Goal: Find specific page/section: Locate a particular part of the current website

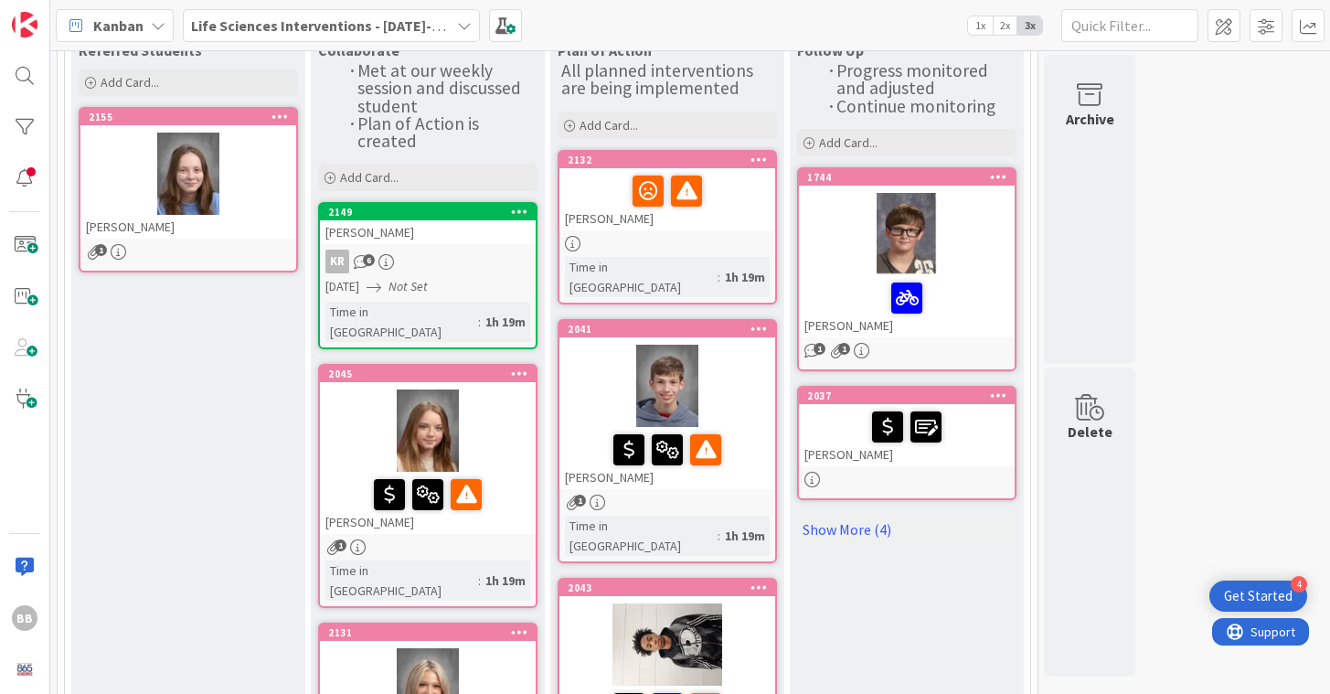
scroll to position [169, 0]
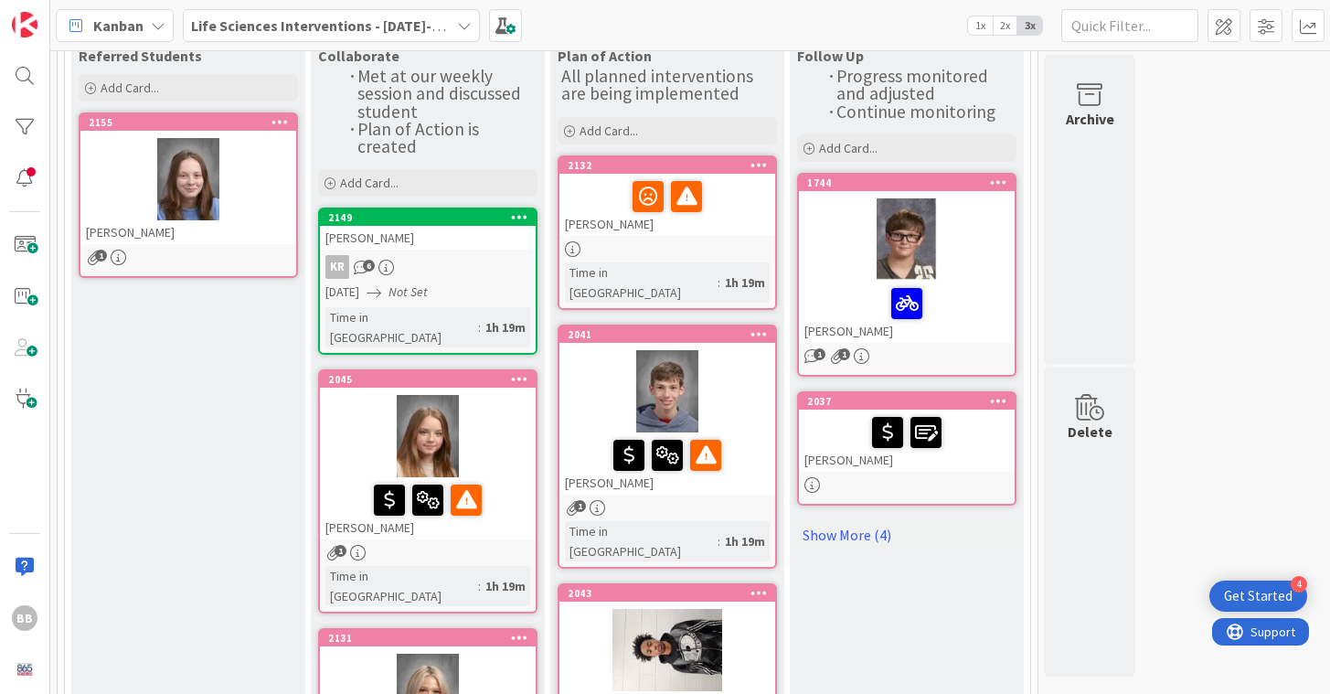
click at [614, 361] on div at bounding box center [668, 391] width 216 height 82
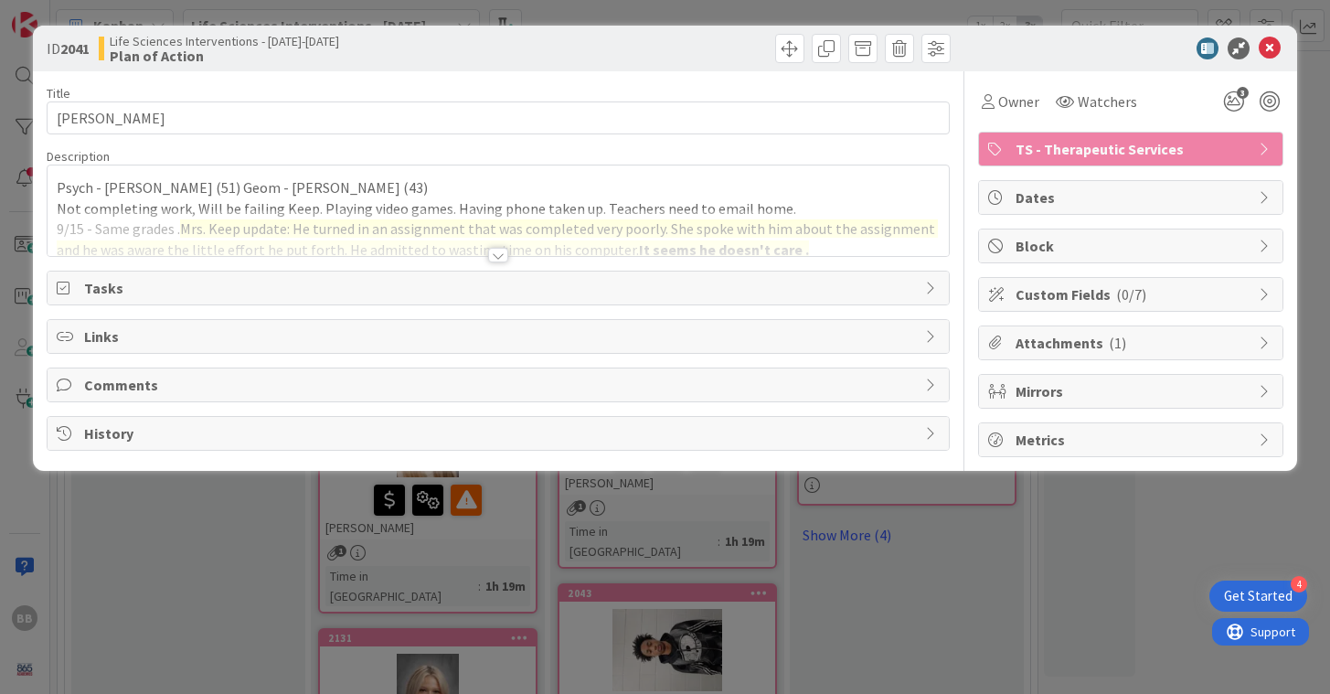
click at [501, 260] on div at bounding box center [498, 255] width 20 height 15
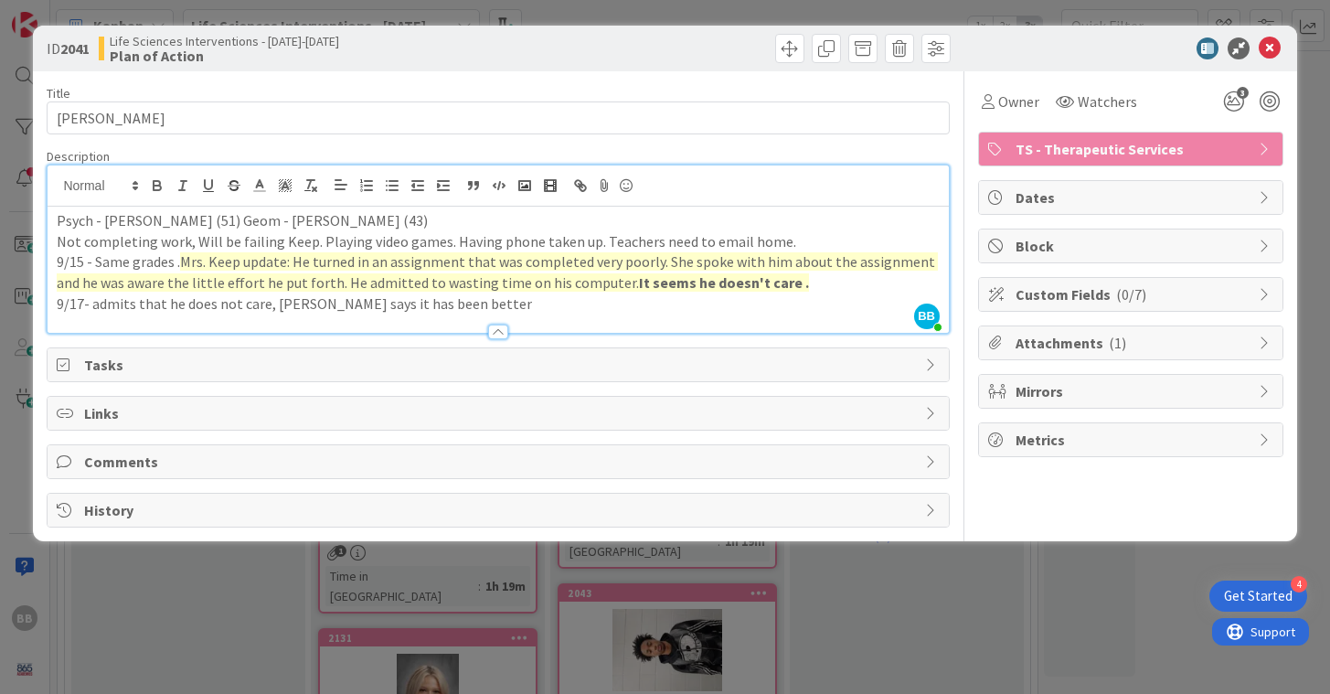
click at [468, 301] on p "9/17- admits that he does not care, [PERSON_NAME] says it has been better" at bounding box center [498, 304] width 882 height 21
